Goal: Information Seeking & Learning: Learn about a topic

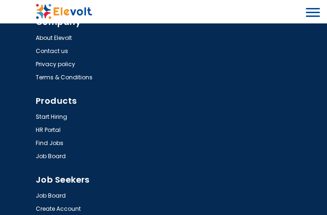
scroll to position [1081, 0]
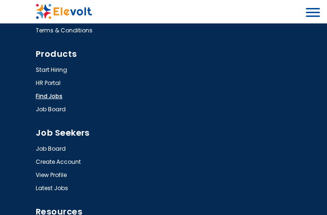
click at [46, 93] on link "Find Jobs" at bounding box center [49, 97] width 27 height 8
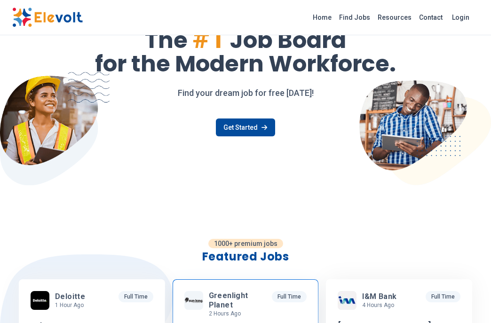
scroll to position [70, 0]
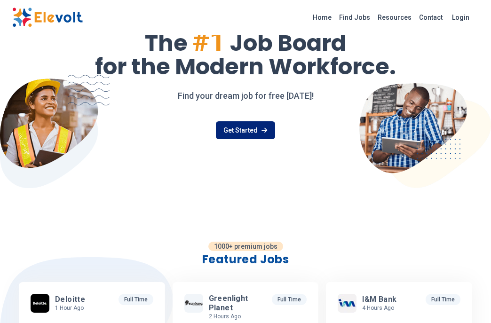
click at [229, 121] on link "Get Started" at bounding box center [245, 130] width 59 height 18
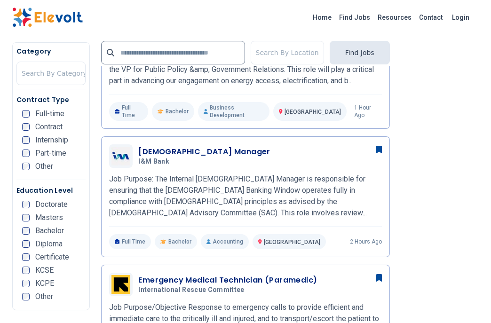
scroll to position [456, 0]
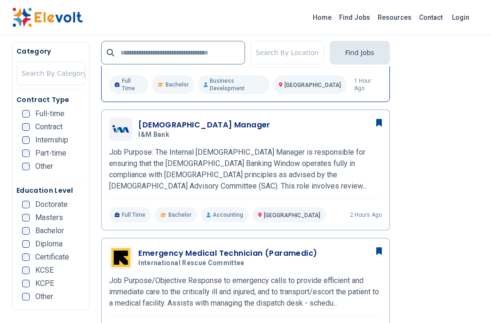
click at [293, 82] on span "[GEOGRAPHIC_DATA]" at bounding box center [312, 85] width 56 height 7
click at [279, 53] on div at bounding box center [287, 52] width 63 height 19
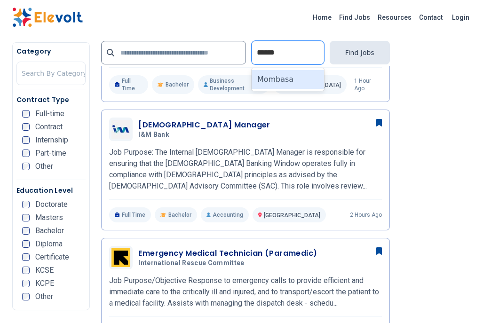
type input "*******"
click at [289, 72] on div "Mombasa" at bounding box center [287, 79] width 72 height 19
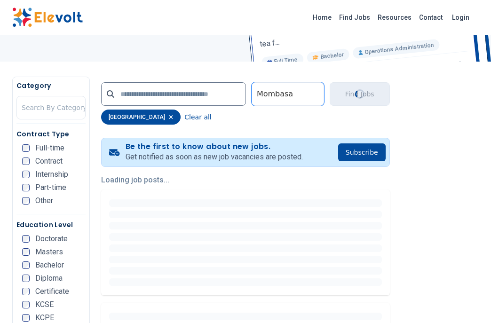
scroll to position [141, 0]
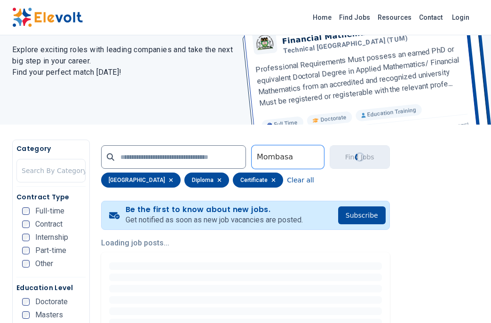
scroll to position [211, 0]
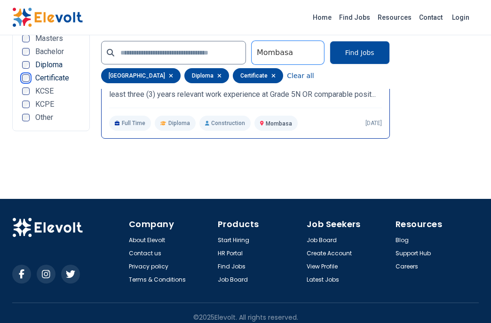
scroll to position [352, 0]
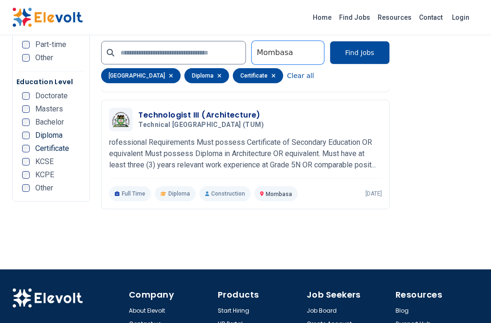
click at [36, 164] on span "KCSE" at bounding box center [44, 162] width 18 height 8
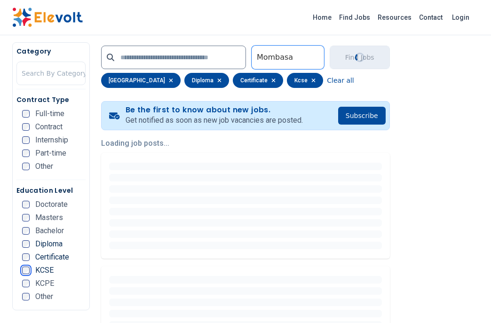
scroll to position [211, 0]
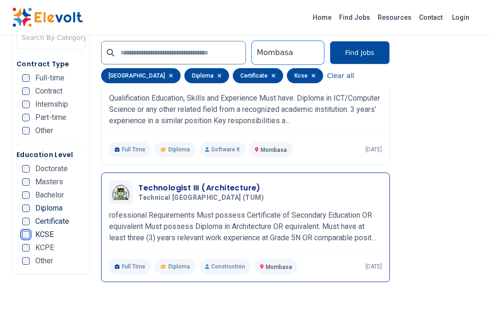
scroll to position [211, 0]
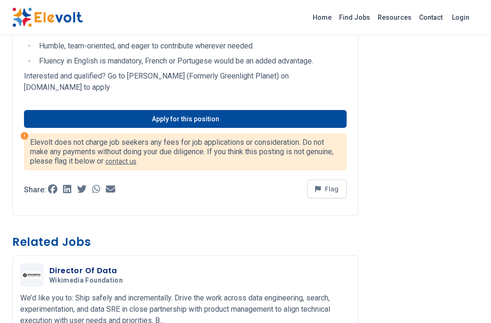
scroll to position [916, 0]
